Goal: Information Seeking & Learning: Learn about a topic

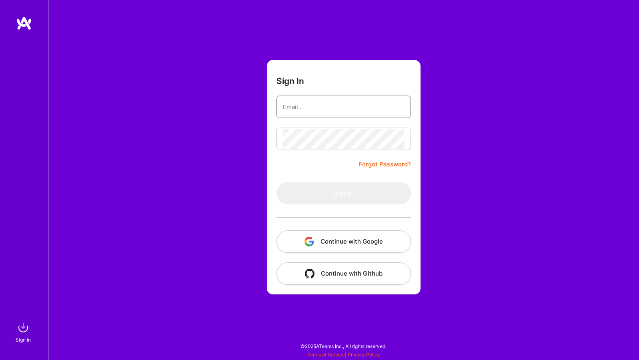
click at [316, 106] on input "email" at bounding box center [344, 107] width 122 height 20
type input "[EMAIL_ADDRESS][DOMAIN_NAME]"
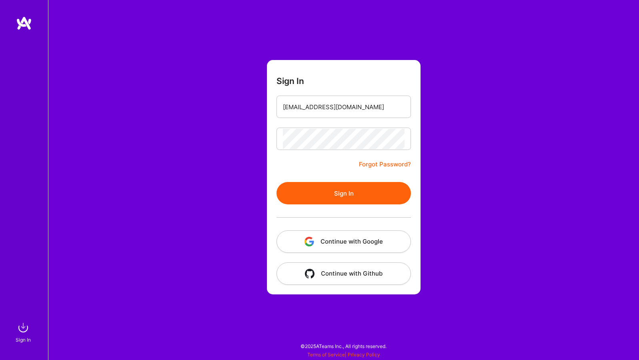
click at [317, 193] on button "Sign In" at bounding box center [343, 193] width 134 height 22
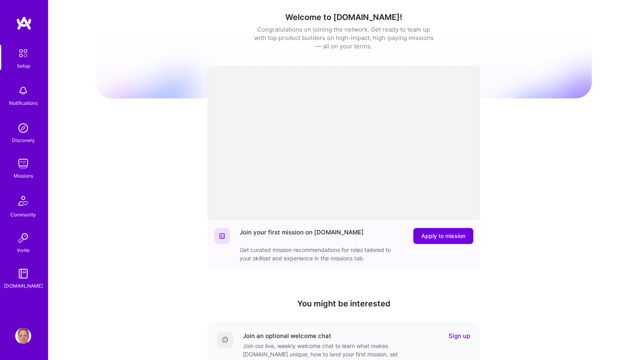
click at [30, 166] on img at bounding box center [23, 164] width 16 height 16
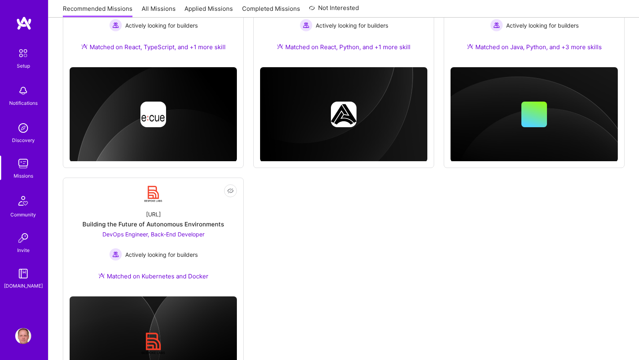
scroll to position [451, 0]
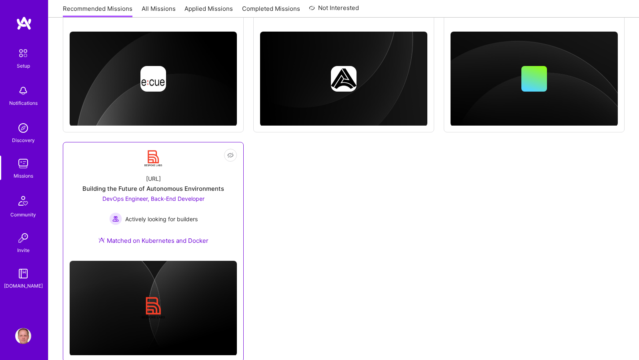
click at [148, 176] on div "[URL]" at bounding box center [153, 178] width 15 height 8
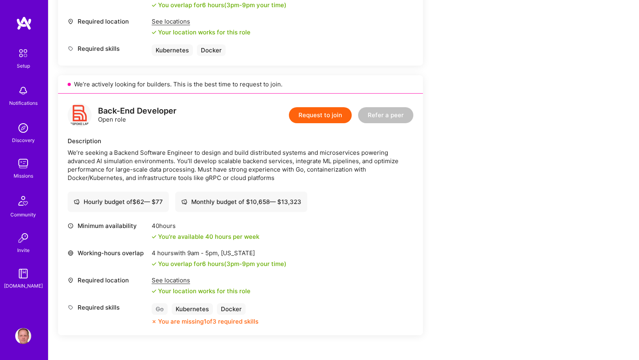
scroll to position [374, 0]
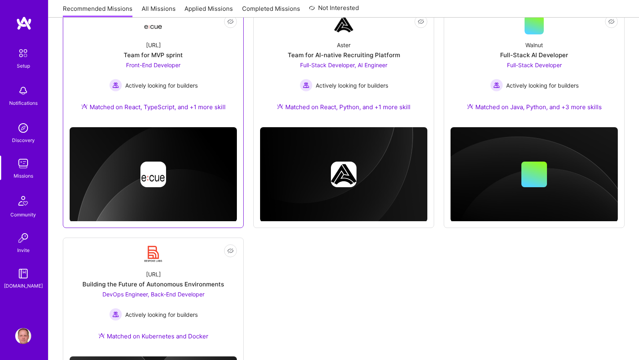
scroll to position [272, 0]
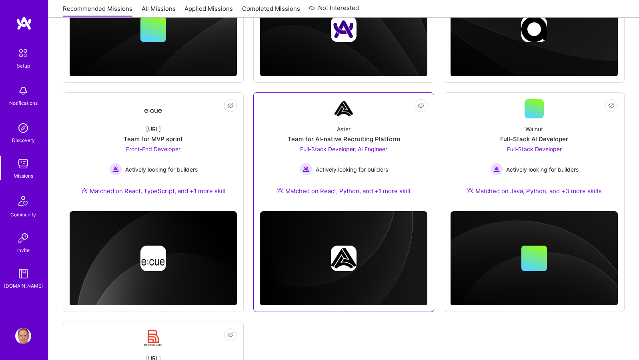
click at [354, 120] on div "Aster Team for AI-native Recruiting Platform Full-Stack Developer, AI Engineer …" at bounding box center [343, 161] width 167 height 86
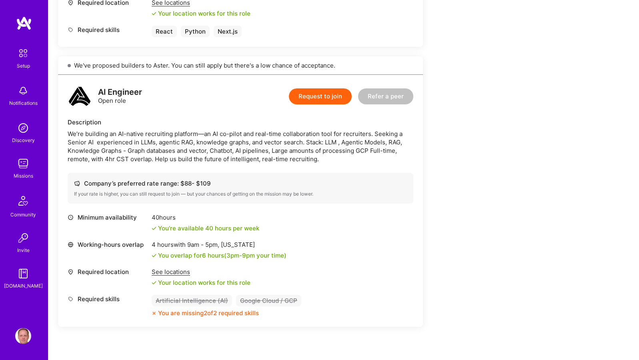
scroll to position [468, 0]
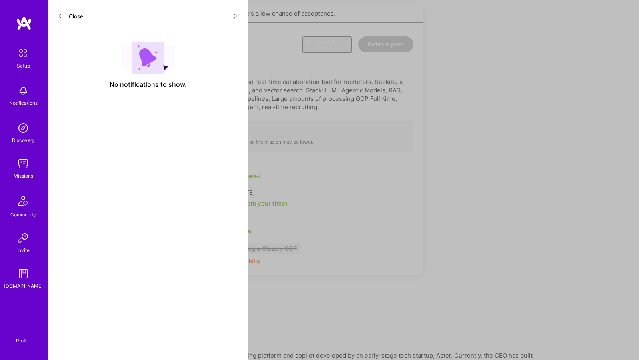
scroll to position [272, 0]
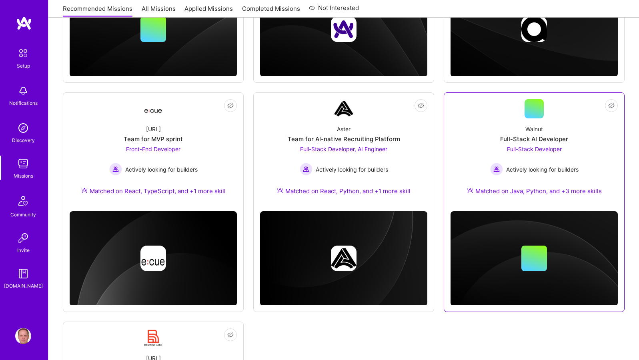
click at [525, 131] on div "Walnut" at bounding box center [534, 129] width 18 height 8
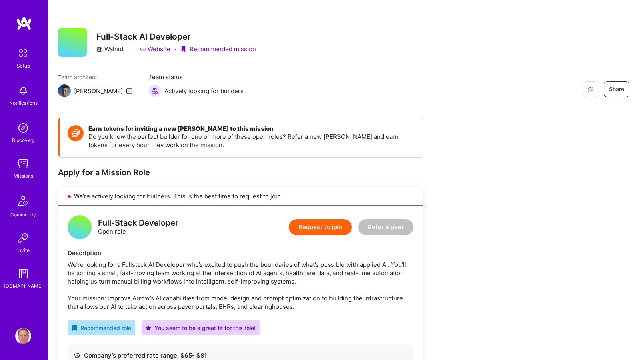
click at [168, 50] on link "Website" at bounding box center [155, 49] width 31 height 8
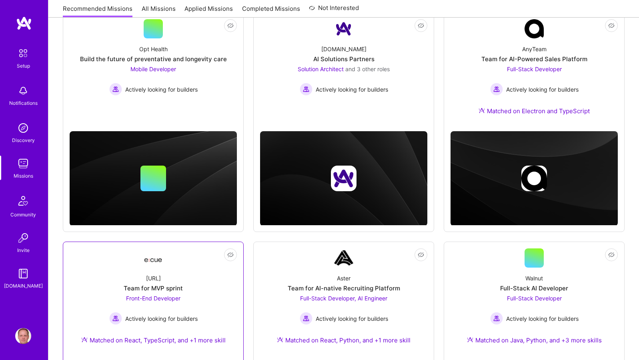
scroll to position [76, 0]
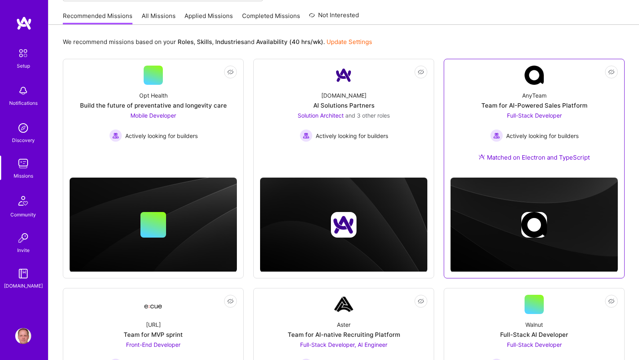
click at [499, 102] on div "Team for AI-Powered Sales Platform" at bounding box center [534, 105] width 106 height 8
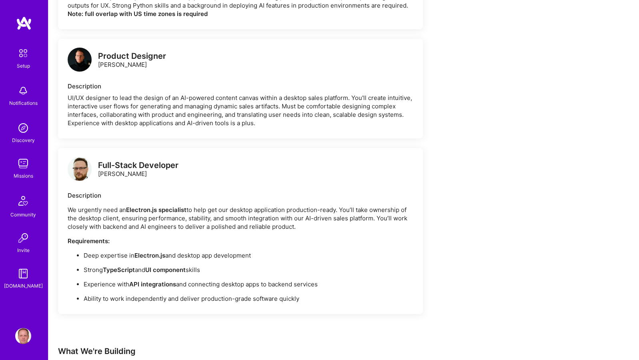
scroll to position [617, 0]
